Goal: Navigation & Orientation: Go to known website

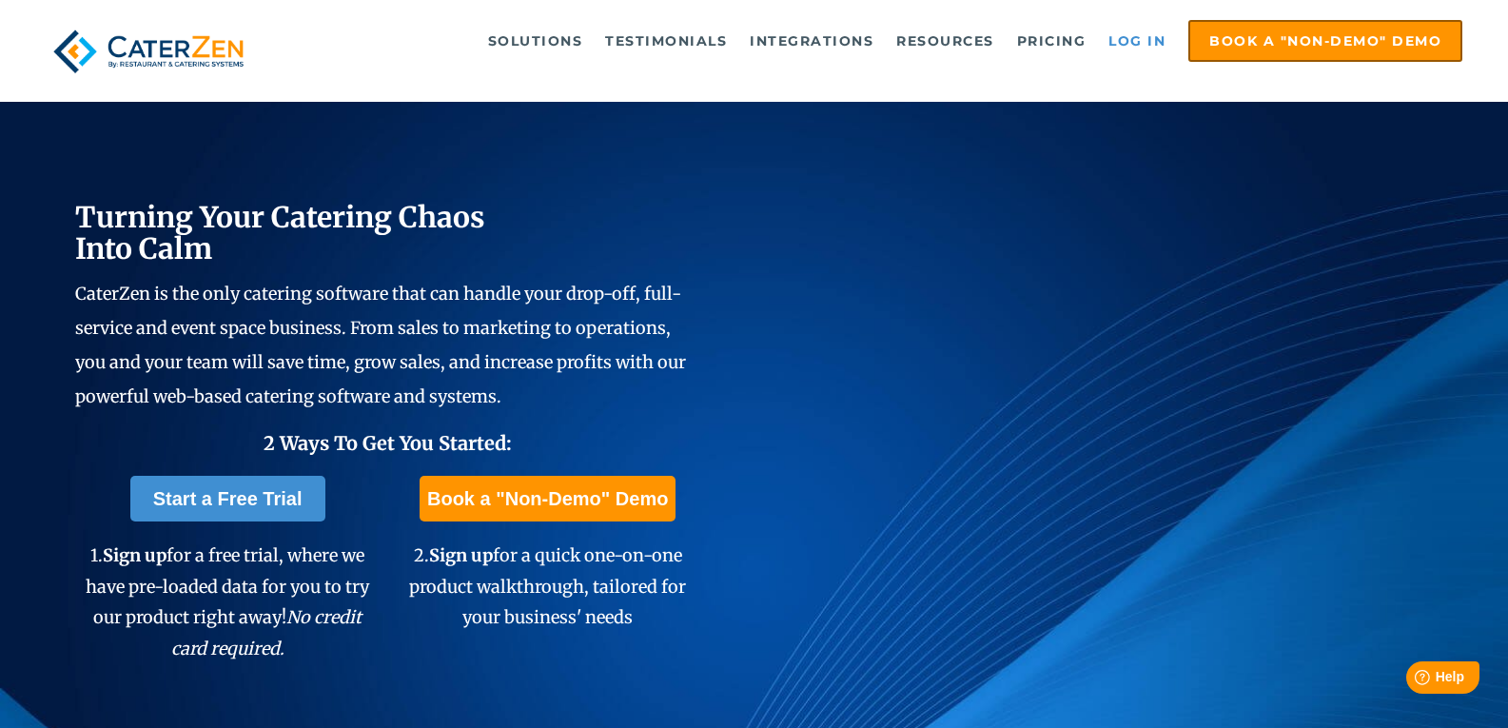
click at [1157, 54] on link "Log in" at bounding box center [1137, 41] width 76 height 38
click at [1138, 28] on link "Log in" at bounding box center [1137, 41] width 76 height 38
